Goal: Entertainment & Leisure: Consume media (video, audio)

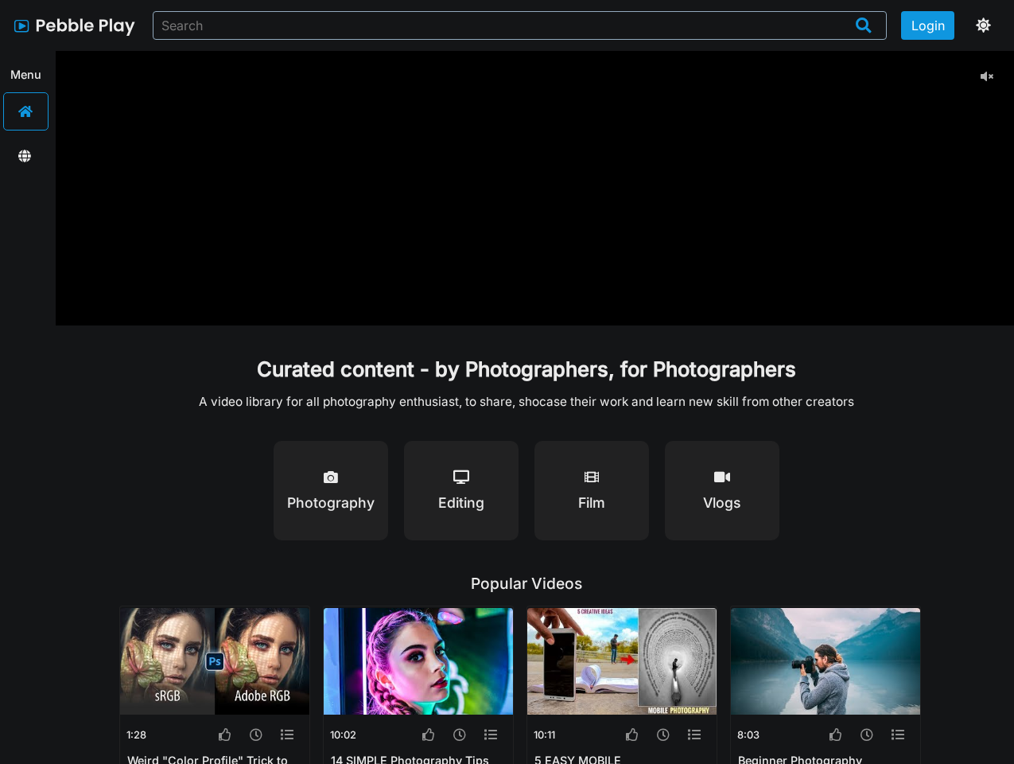
click at [928, 25] on button "Login" at bounding box center [928, 25] width 54 height 29
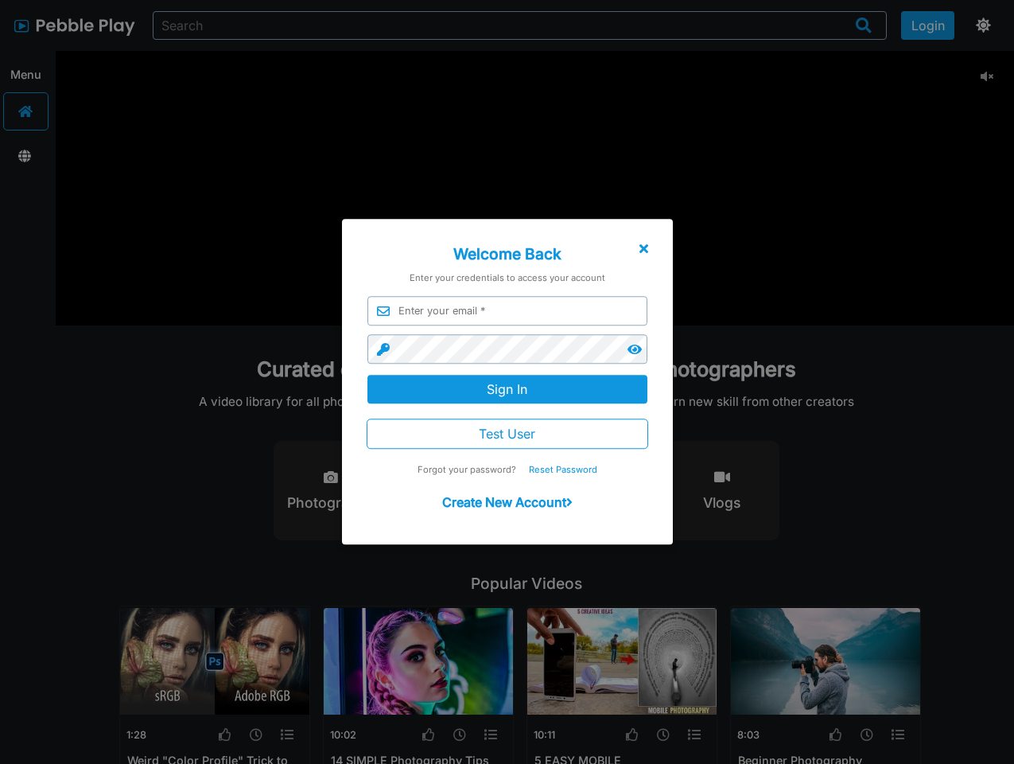
click at [981, 25] on div at bounding box center [507, 407] width 1014 height 916
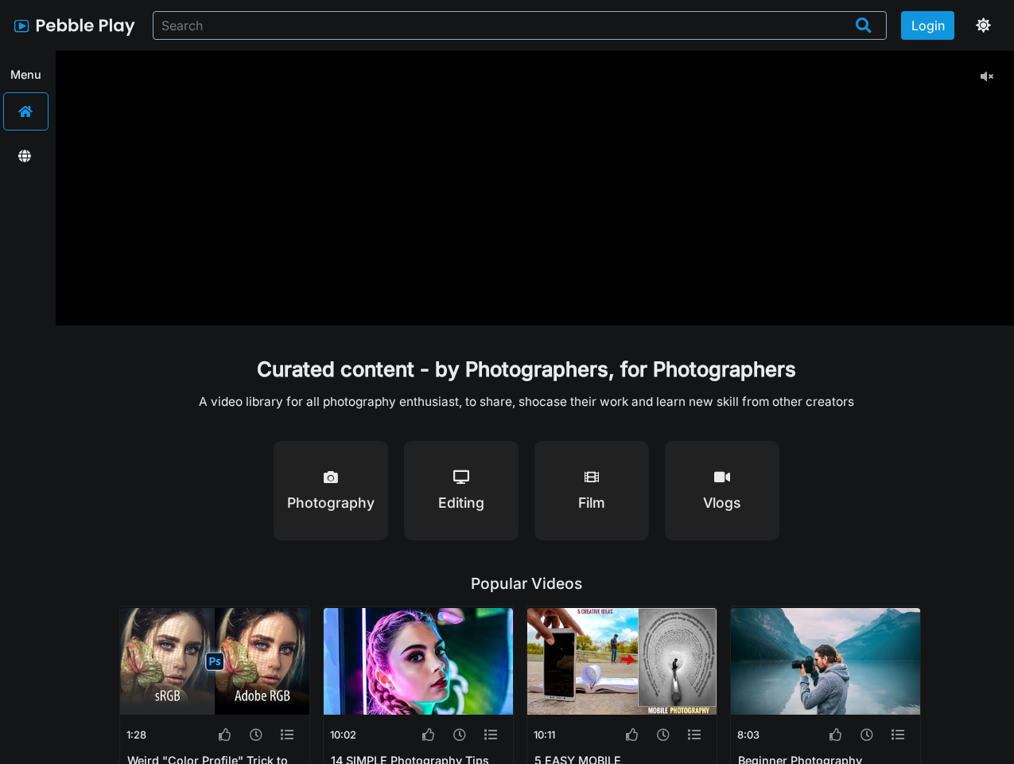
click at [507, 407] on p "A video library for all photography enthusiast, to share, shocase their work an…" at bounding box center [526, 401] width 655 height 15
click at [987, 76] on icon at bounding box center [987, 76] width 13 height 13
click at [331, 490] on div "Photography" at bounding box center [331, 490] width 88 height 50
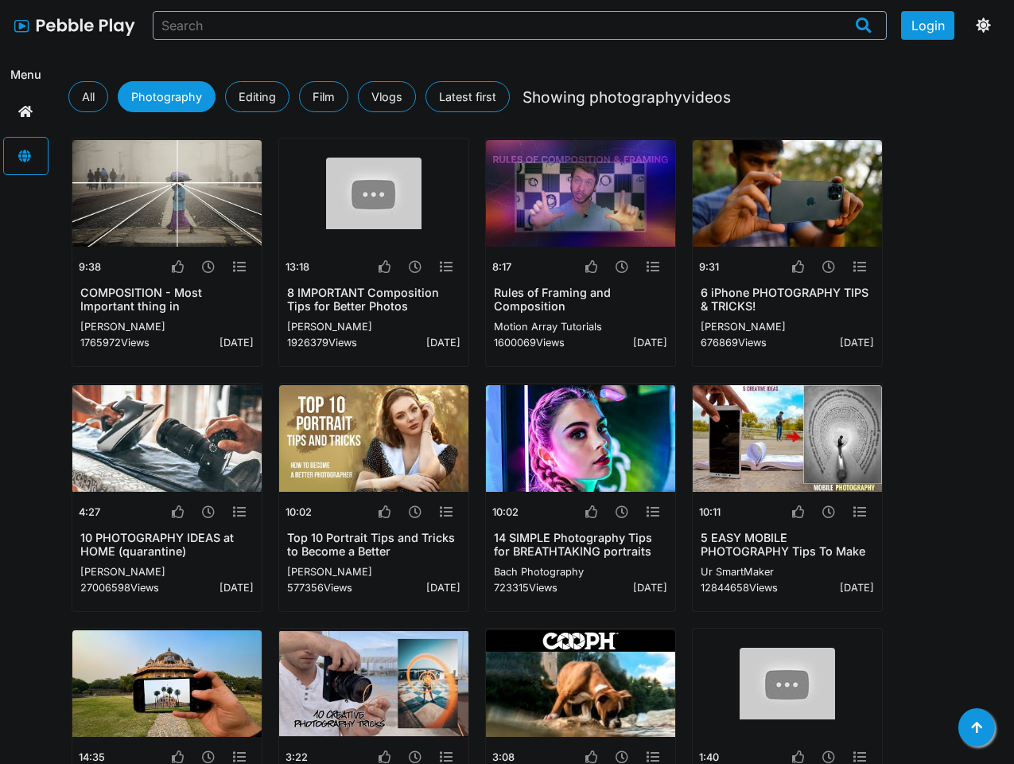
click at [461, 490] on div at bounding box center [373, 439] width 189 height 113
click at [592, 490] on img at bounding box center [580, 438] width 189 height 107
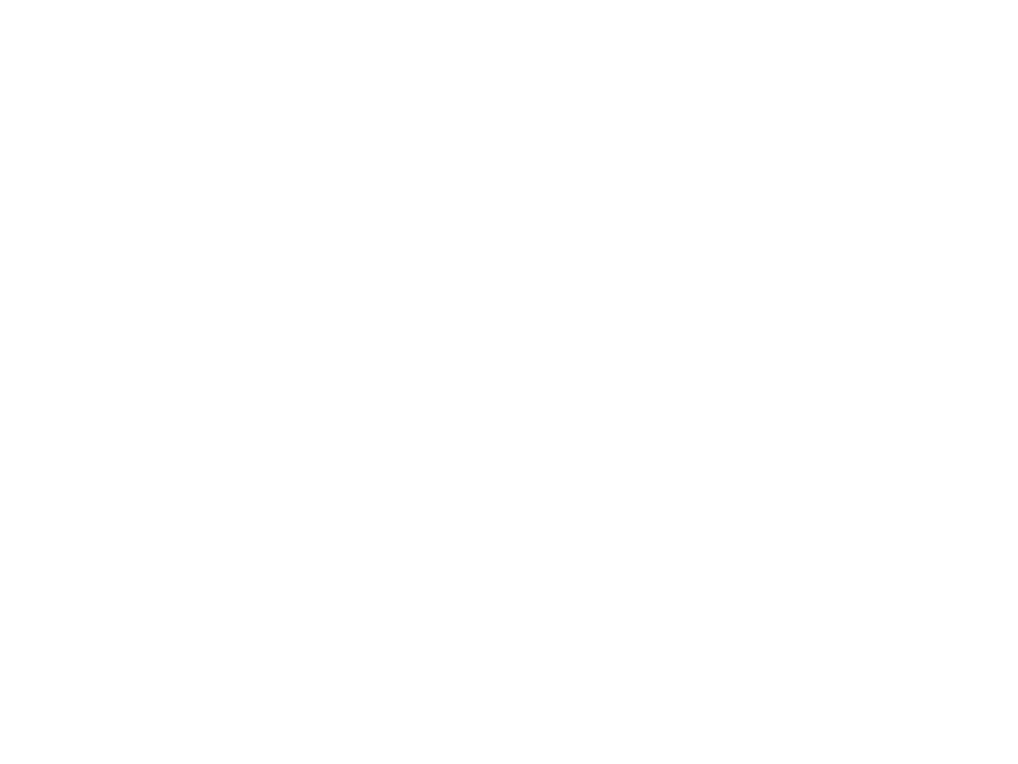
click at [722, 0] on html at bounding box center [509, 0] width 1018 height 0
click at [225, 0] on html at bounding box center [509, 0] width 1018 height 0
click at [256, 0] on html at bounding box center [509, 0] width 1018 height 0
